Goal: Transaction & Acquisition: Book appointment/travel/reservation

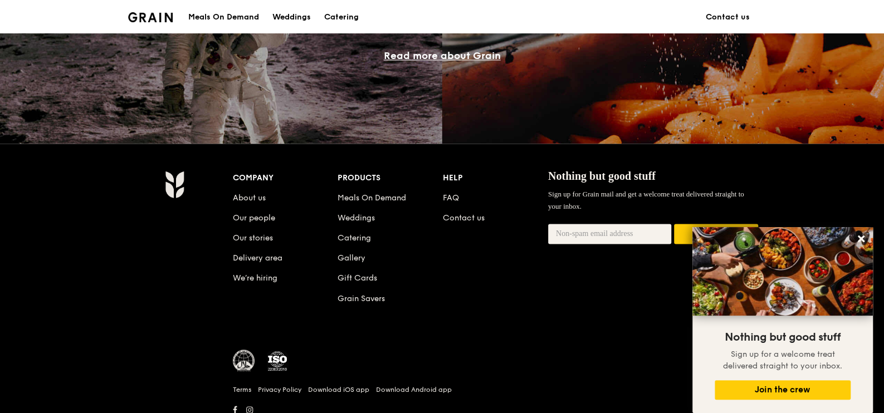
scroll to position [1082, 0]
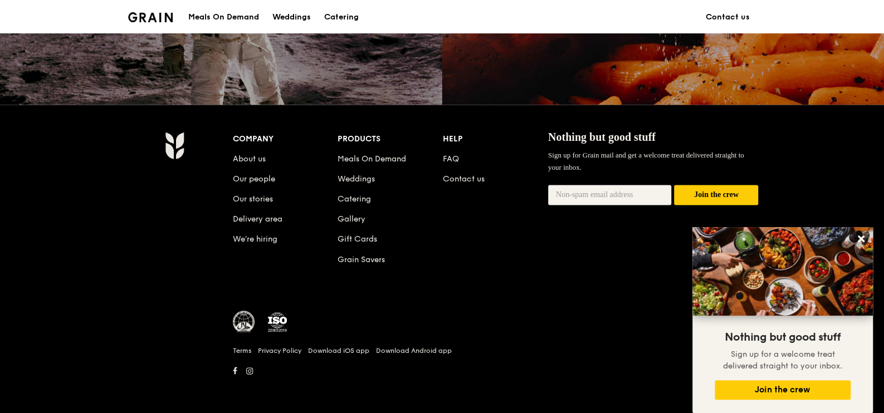
click at [229, 16] on div "Meals On Demand" at bounding box center [223, 17] width 71 height 33
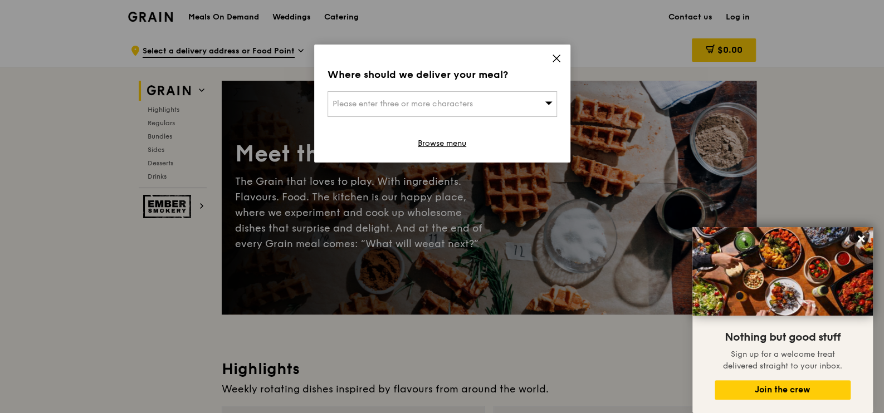
click at [560, 58] on icon at bounding box center [556, 58] width 10 height 10
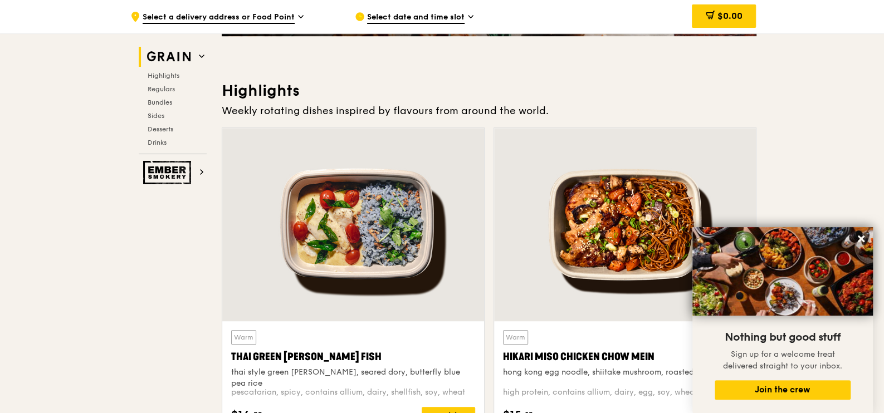
scroll to position [626, 0]
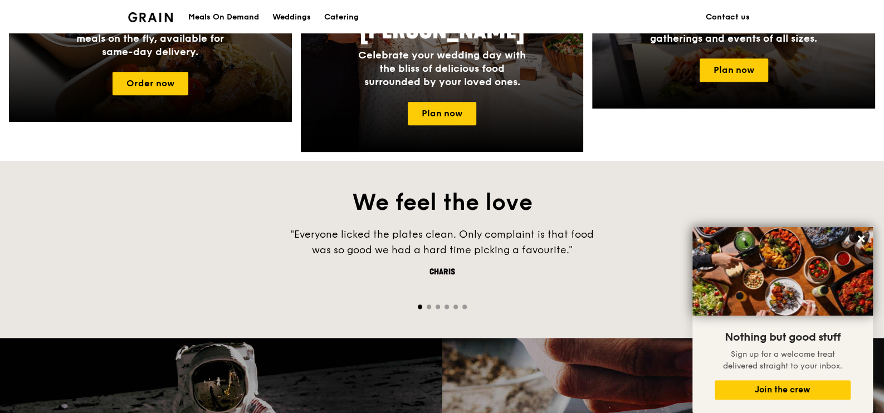
scroll to position [1052, 0]
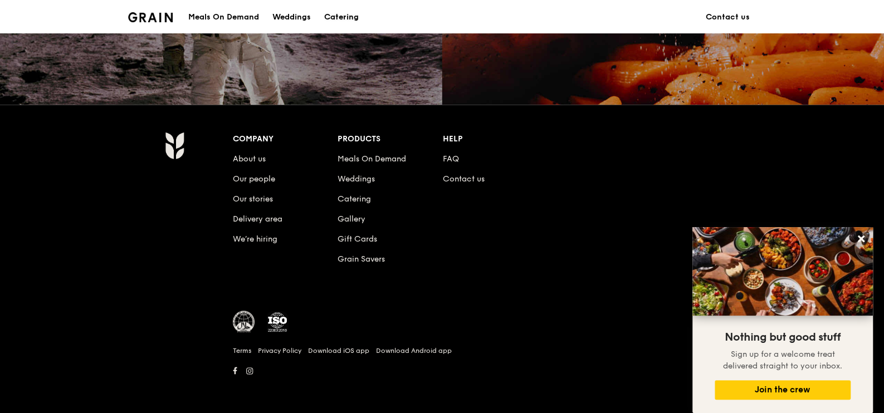
click at [353, 19] on div "Catering" at bounding box center [341, 17] width 35 height 33
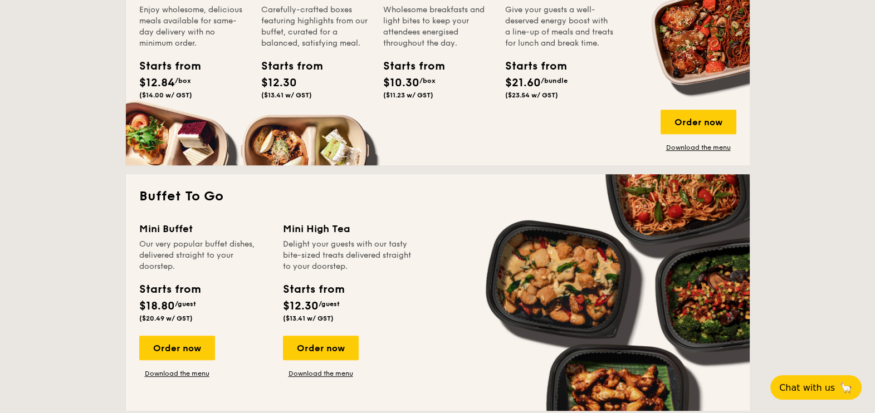
scroll to position [835, 0]
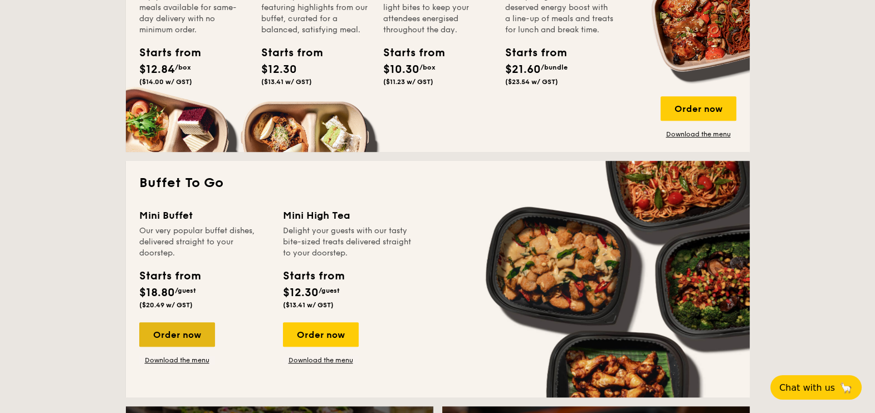
click at [156, 335] on div "Order now" at bounding box center [177, 334] width 76 height 24
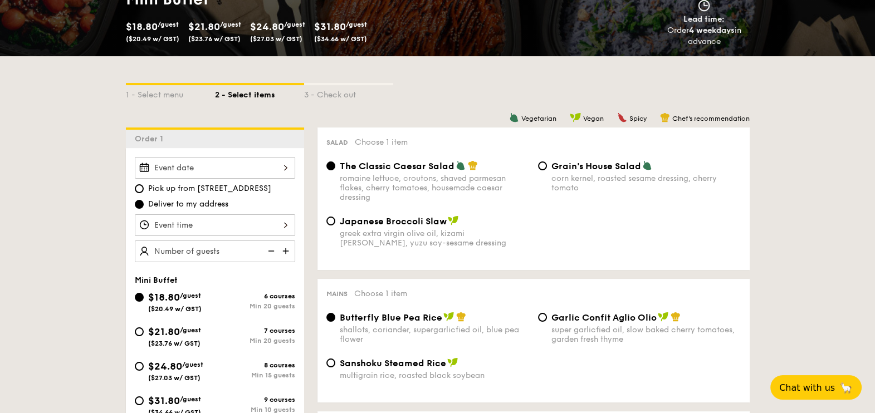
scroll to position [209, 0]
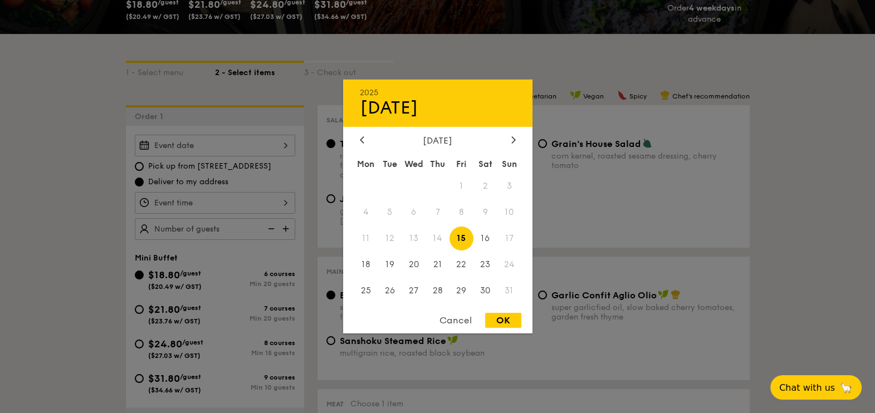
click at [282, 147] on div "2025 Aug [DATE] Tue Wed Thu Fri Sat Sun 1 2 3 4 5 6 7 8 9 10 11 12 13 14 15 16 …" at bounding box center [215, 146] width 160 height 22
click at [734, 223] on div at bounding box center [437, 206] width 875 height 413
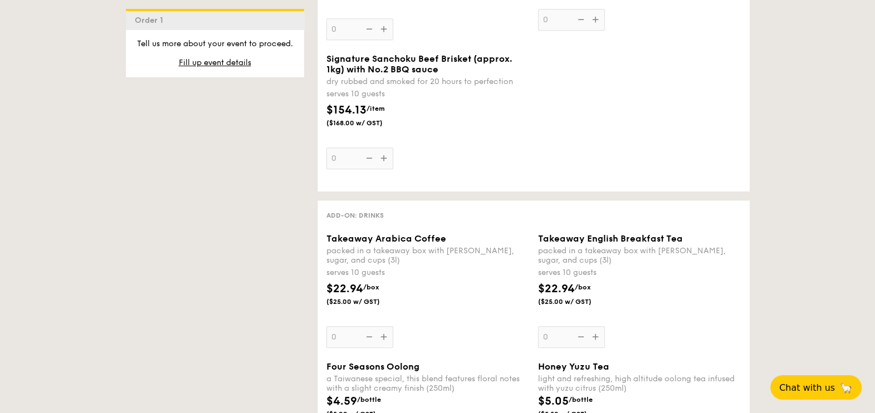
scroll to position [1322, 0]
